Goal: Task Accomplishment & Management: Manage account settings

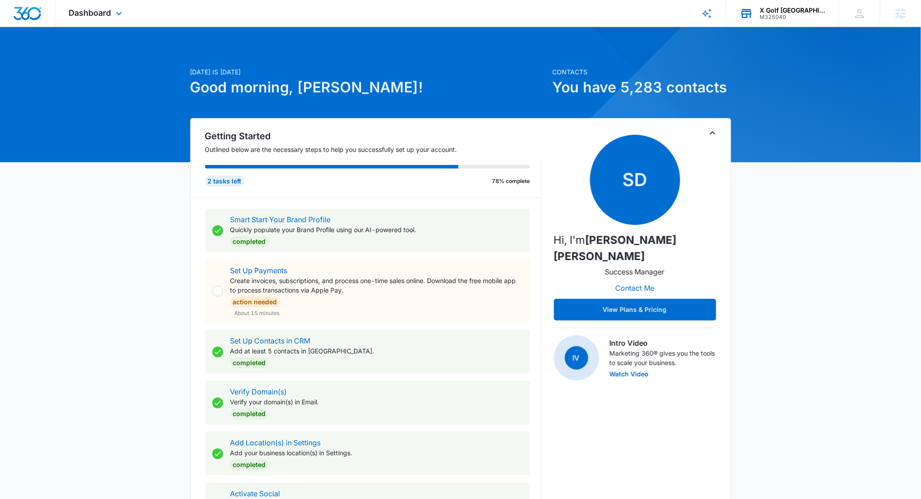
click at [787, 12] on div "X Golf Fredericksburg" at bounding box center [793, 10] width 66 height 7
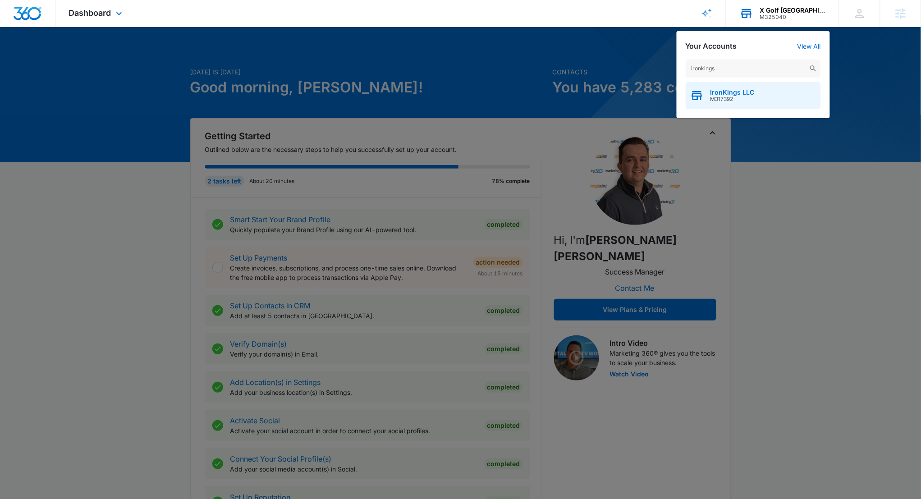
type input "ironkings"
click at [731, 92] on span "IronKings LLC" at bounding box center [732, 92] width 44 height 7
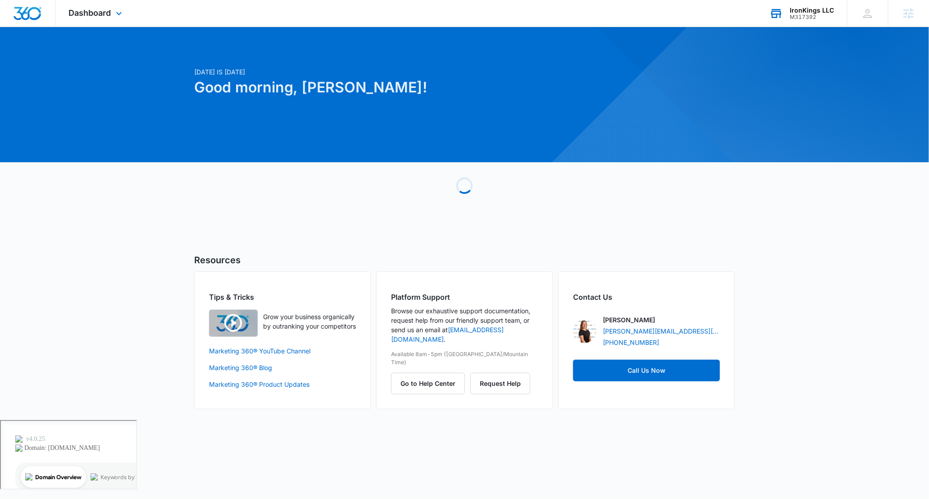
click at [85, 19] on div "Dashboard Apps Reputation Websites Forms CRM Email Social Shop Payments POS Con…" at bounding box center [96, 13] width 82 height 27
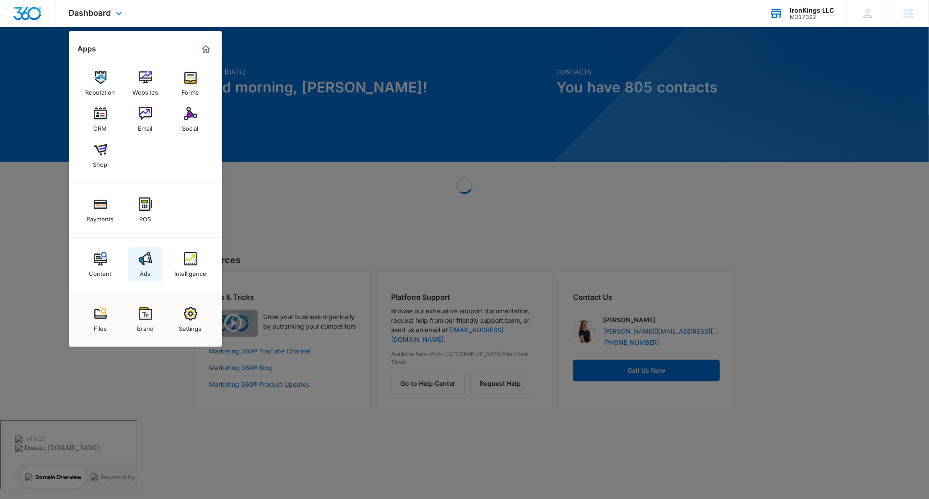
click at [137, 255] on link "Ads" at bounding box center [145, 264] width 34 height 34
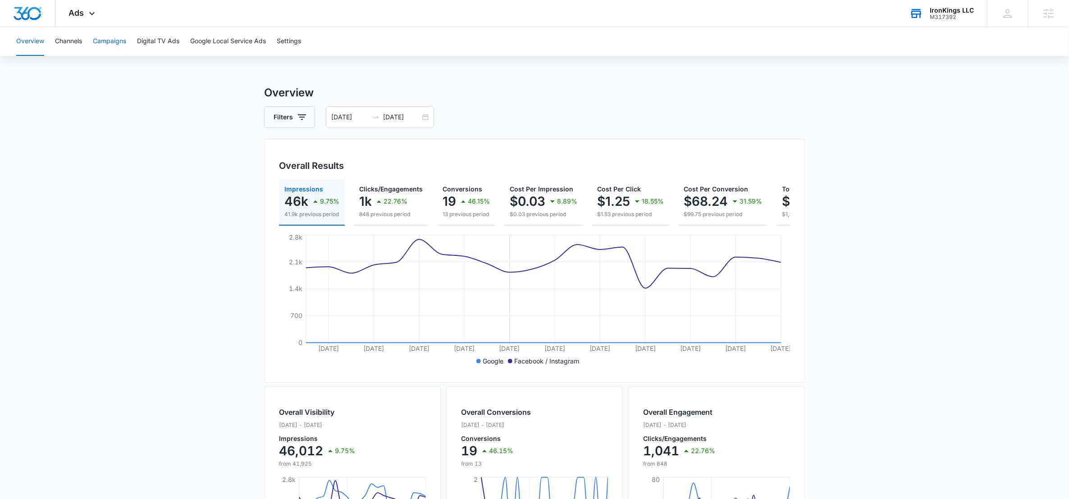
click at [100, 43] on button "Campaigns" at bounding box center [109, 41] width 33 height 29
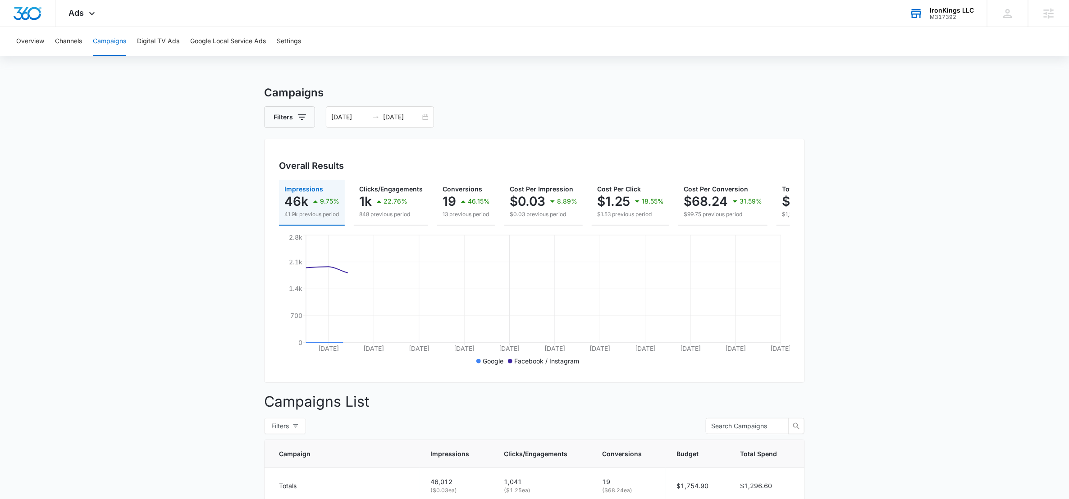
click at [434, 118] on div "Filters 07/01/2025 07/22/2025" at bounding box center [534, 117] width 541 height 22
click at [426, 118] on div "07/01/2025 07/22/2025" at bounding box center [380, 117] width 108 height 22
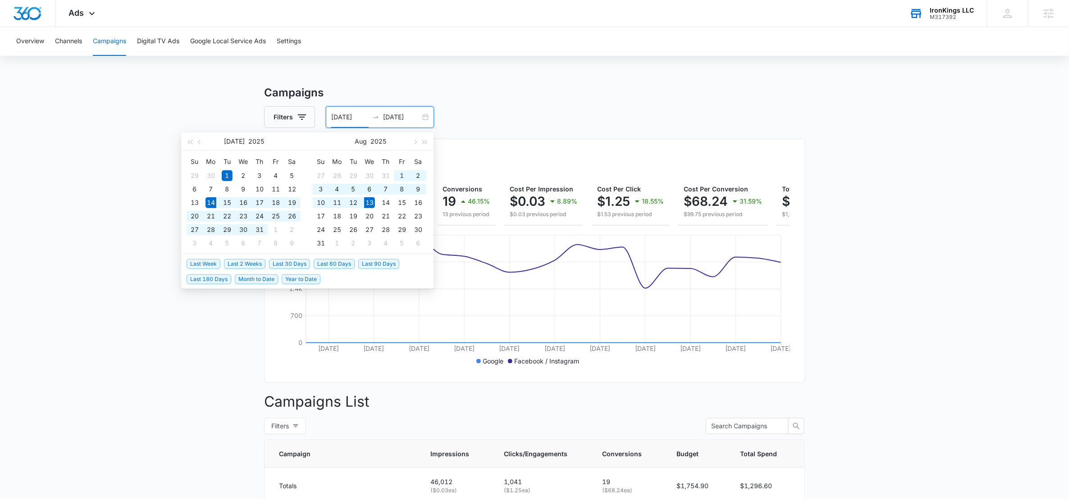
click at [289, 261] on span "Last 30 Days" at bounding box center [289, 264] width 41 height 10
type input "07/14/2025"
type input "08/13/2025"
type input "07/14/2025"
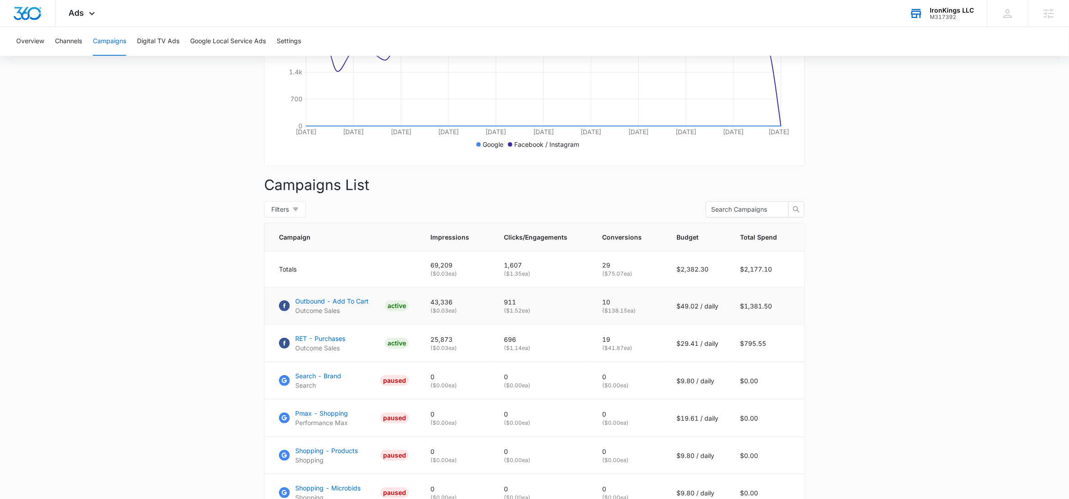
scroll to position [218, 0]
click at [342, 305] on p "Outbound - Add To Cart" at bounding box center [331, 300] width 73 height 9
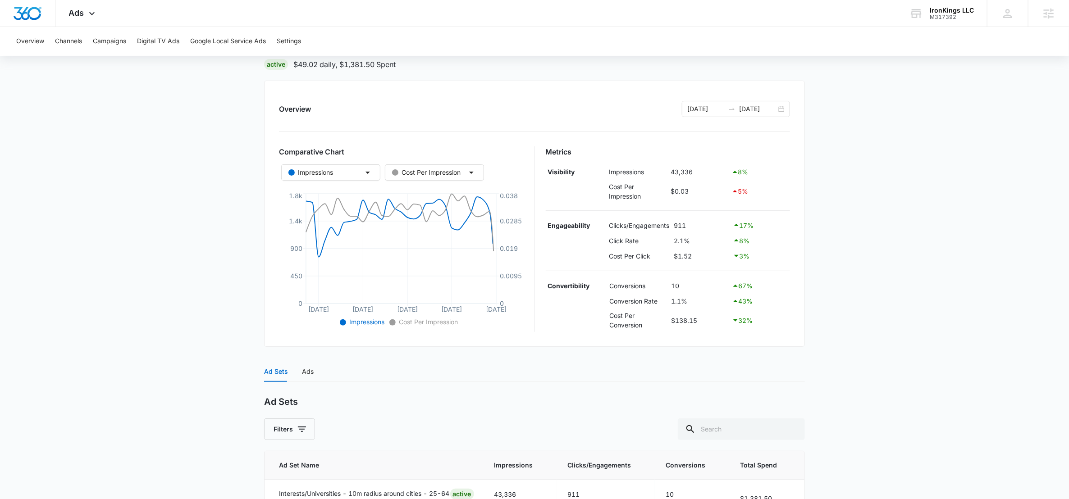
scroll to position [166, 0]
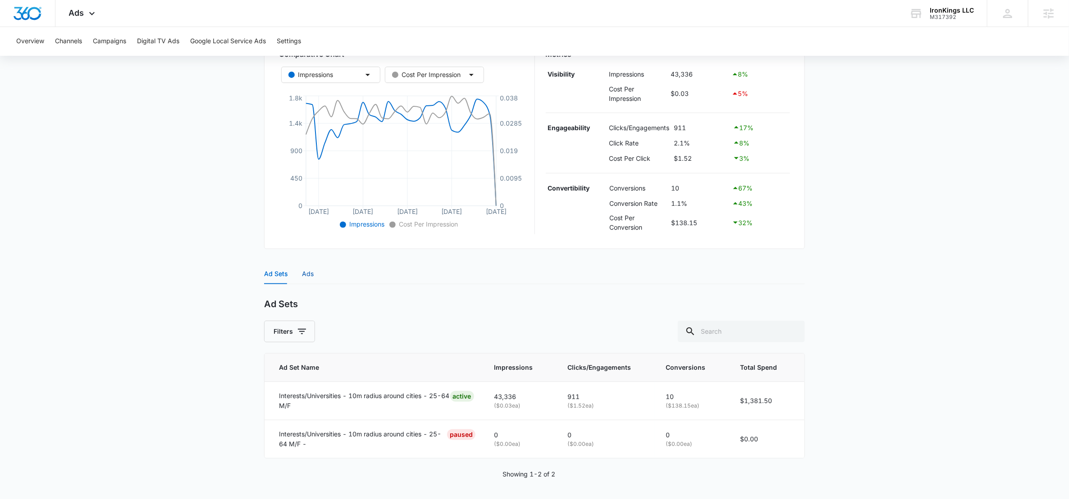
click at [302, 271] on div "Ads" at bounding box center [308, 274] width 12 height 10
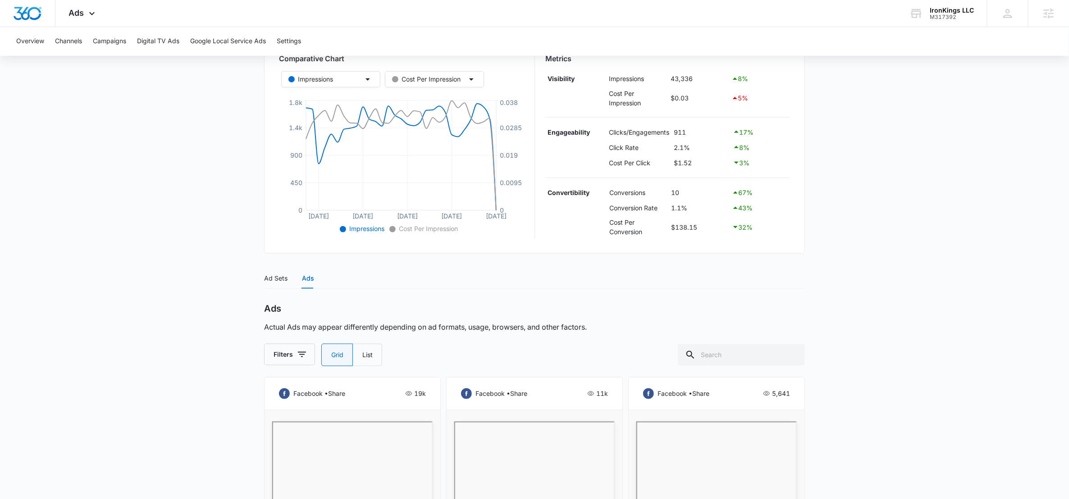
scroll to position [79, 0]
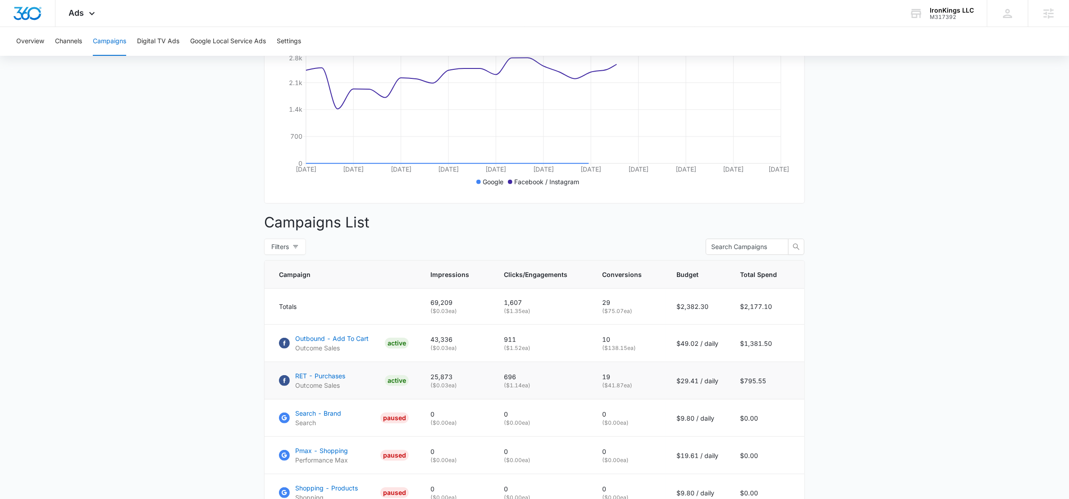
scroll to position [237, 0]
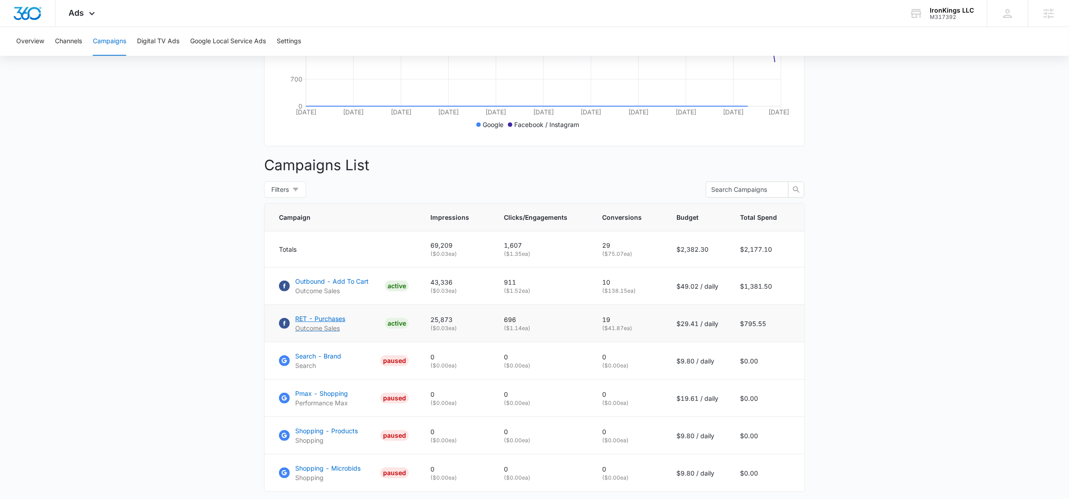
click at [311, 324] on p "RET - Purchases" at bounding box center [320, 318] width 50 height 9
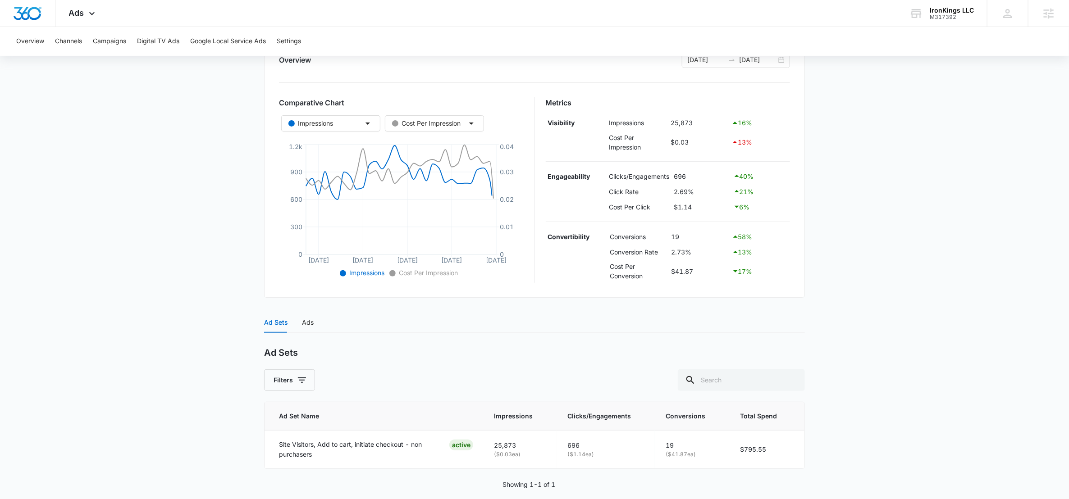
scroll to position [130, 0]
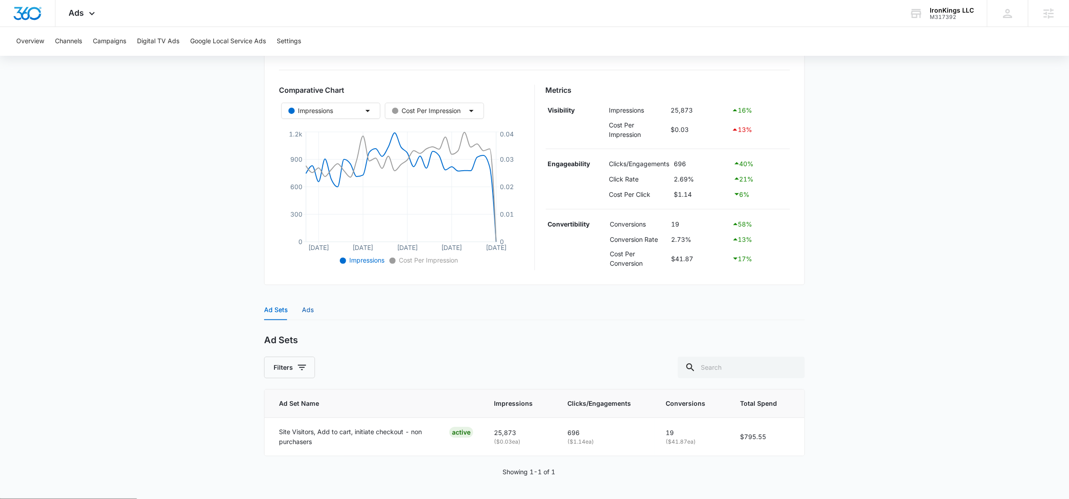
click at [305, 308] on div "Ads" at bounding box center [308, 310] width 12 height 10
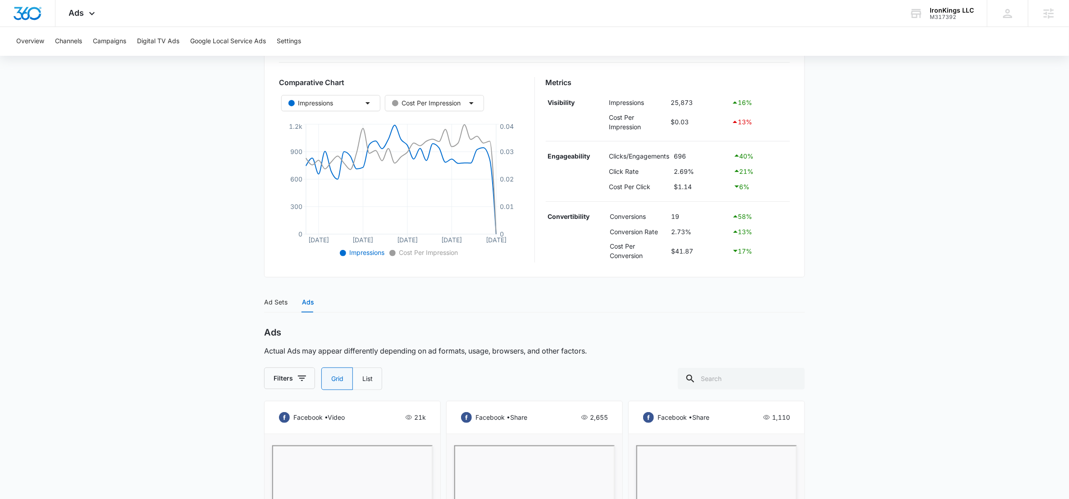
scroll to position [0, 0]
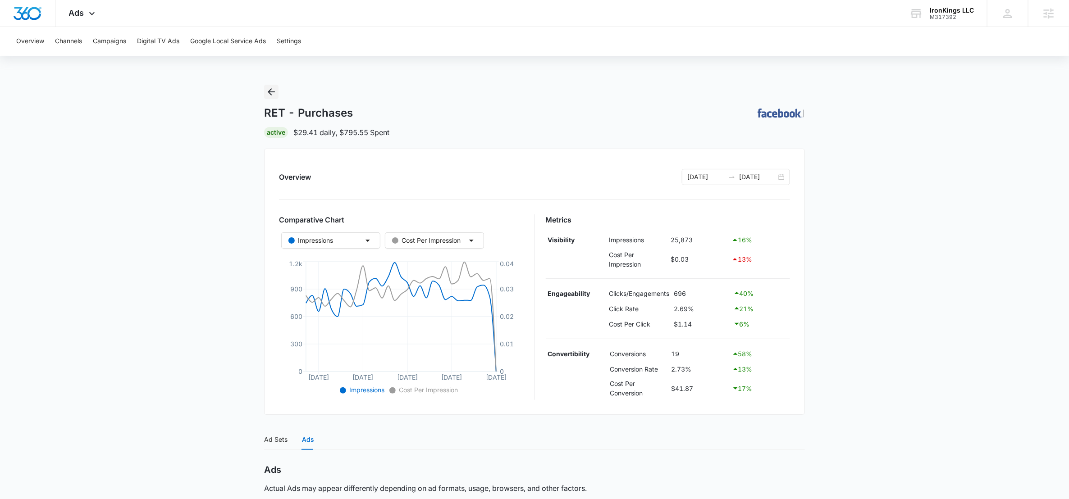
click at [267, 91] on icon "Back" at bounding box center [271, 92] width 11 height 11
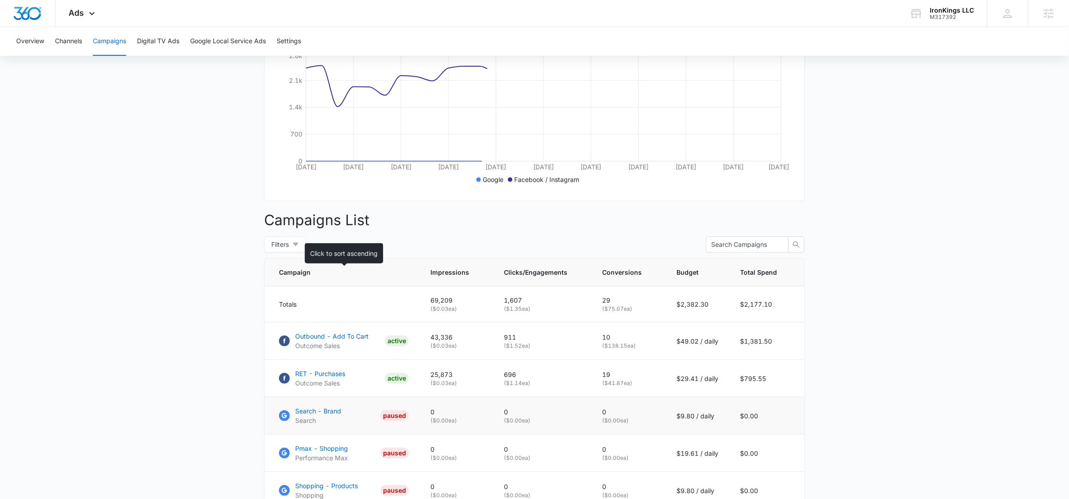
scroll to position [225, 0]
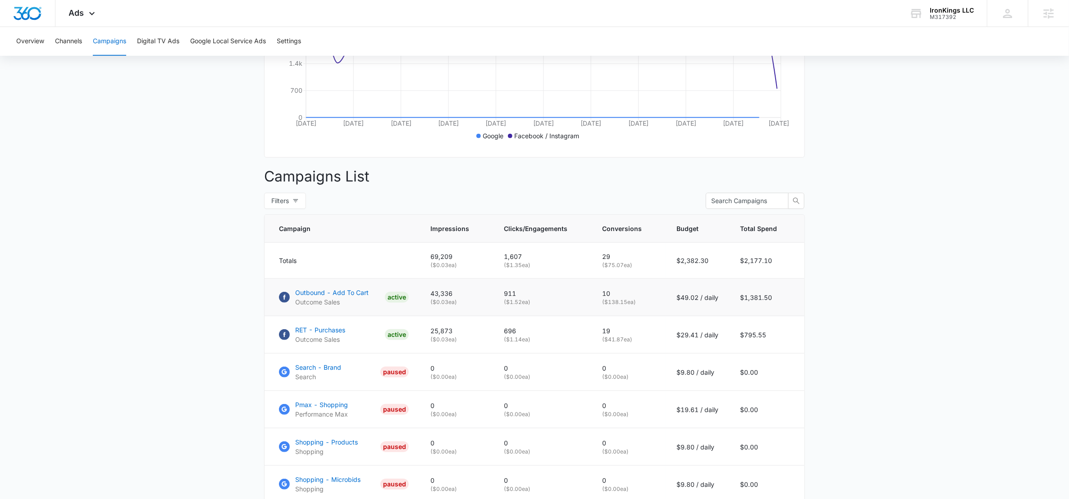
click at [356, 293] on td "Outbound - Add To Cart Outcome Sales ACTIVE" at bounding box center [342, 297] width 155 height 37
click at [353, 297] on p "Outbound - Add To Cart" at bounding box center [331, 292] width 73 height 9
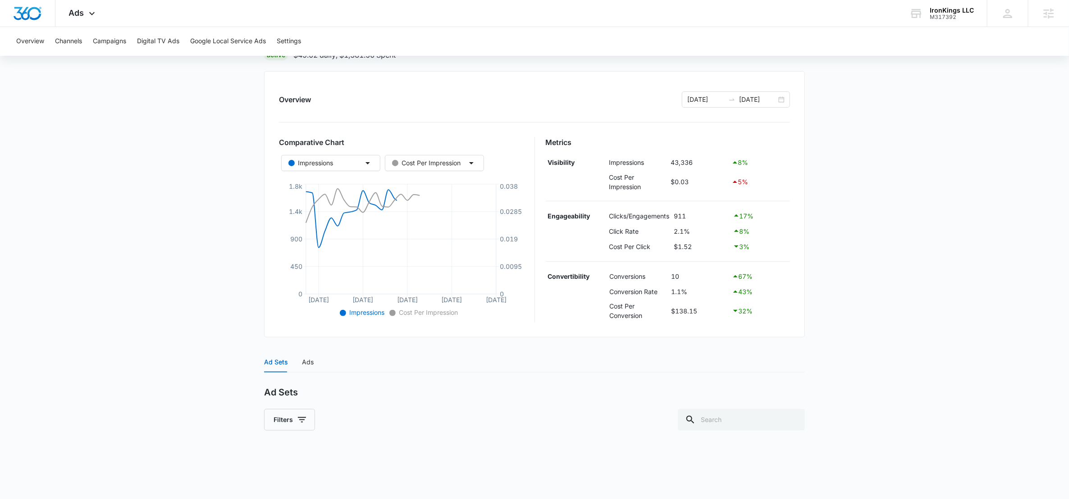
scroll to position [166, 0]
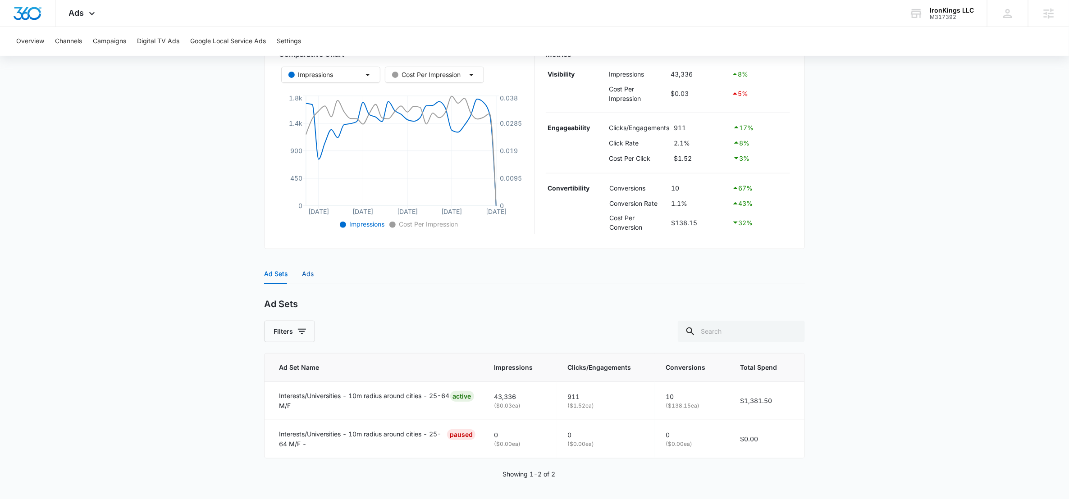
click at [308, 274] on div "Ads" at bounding box center [308, 274] width 12 height 10
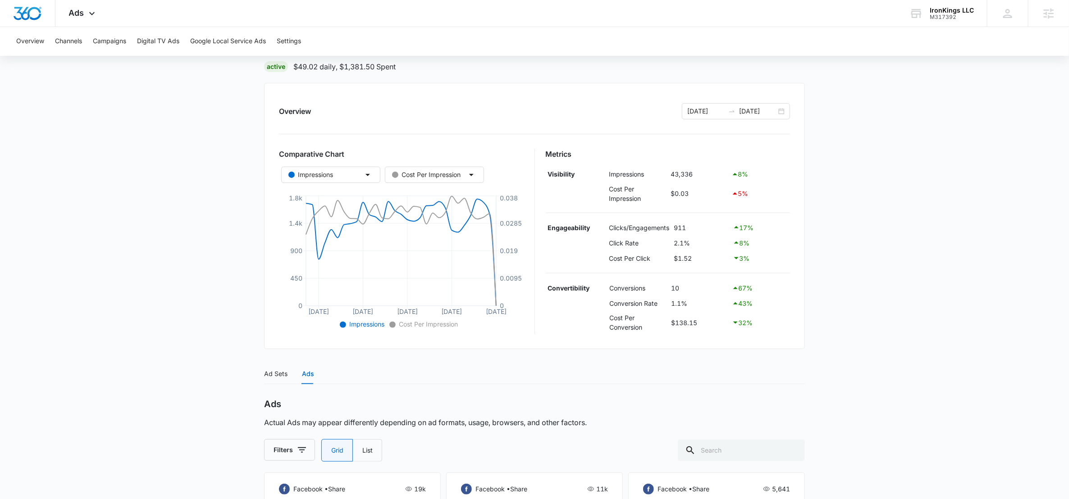
scroll to position [64, 0]
click at [84, 10] on div "Ads Apps Reputation Websites Forms CRM Email Social Shop Payments POS Content A…" at bounding box center [82, 13] width 55 height 27
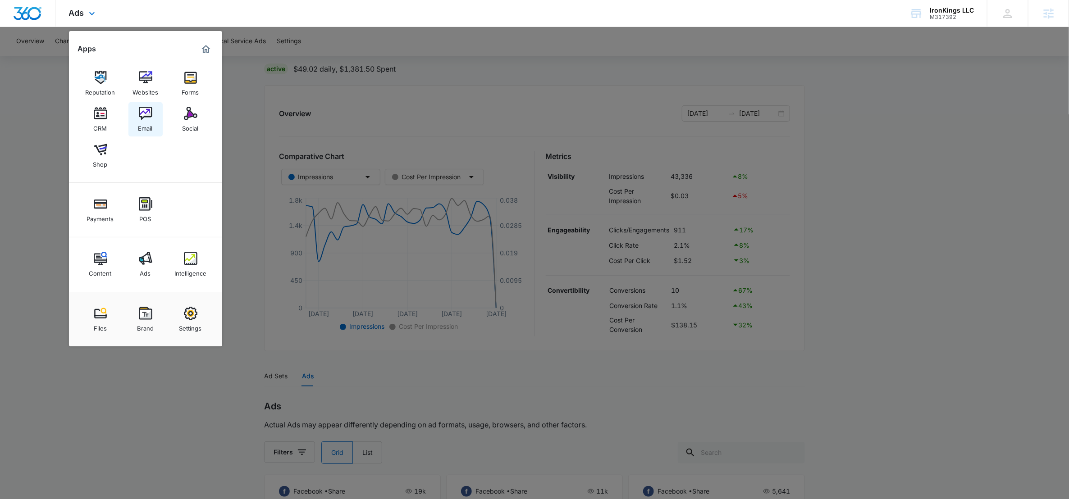
click at [139, 117] on img at bounding box center [146, 114] width 14 height 14
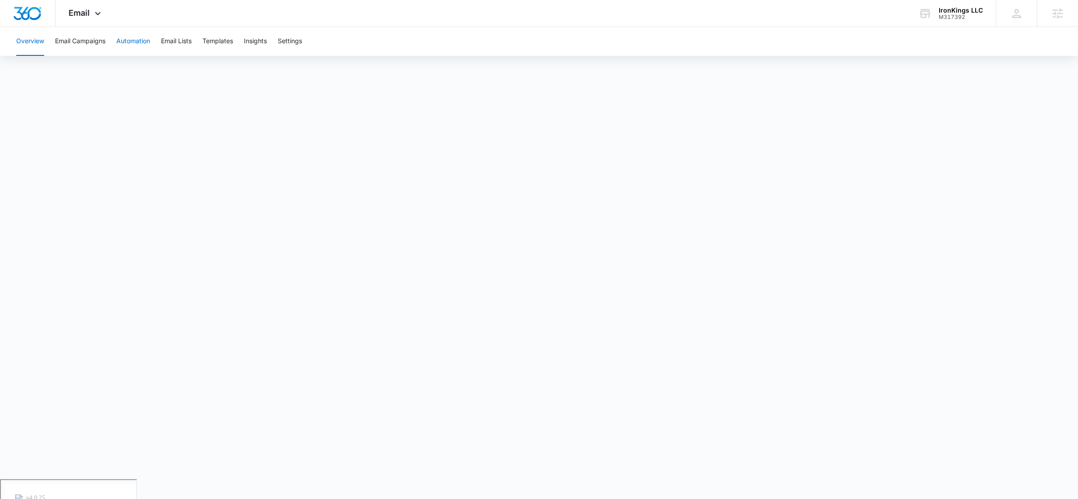
click at [137, 40] on button "Automation" at bounding box center [133, 41] width 34 height 29
click at [79, 33] on button "Email Campaigns" at bounding box center [80, 41] width 50 height 29
click at [140, 41] on button "Automation" at bounding box center [133, 41] width 34 height 29
